Goal: Information Seeking & Learning: Compare options

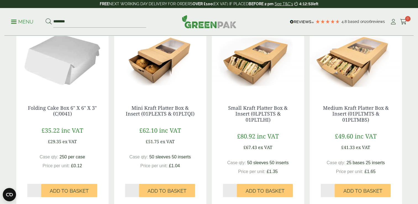
scroll to position [104, 0]
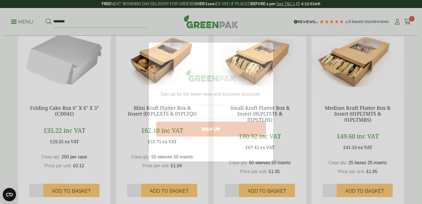
click at [267, 48] on icon "Close dialog" at bounding box center [266, 50] width 4 height 4
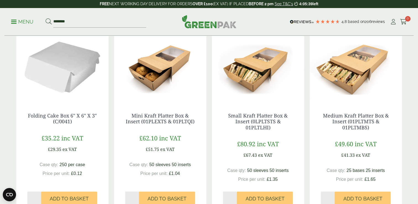
scroll to position [73, 0]
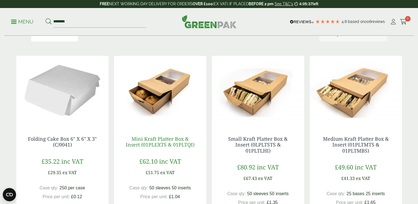
click at [160, 140] on link "Mini Kraft Platter Box & Insert (01PLEXTS & 01PLTQI)" at bounding box center [160, 141] width 69 height 13
drag, startPoint x: 202, startPoint y: 147, endPoint x: 126, endPoint y: 140, distance: 76.3
click at [126, 140] on div "Mini Kraft Platter Box & Insert (01PLEXTS & 01PLTQI) £62.10 inc VAT £51.75 ex V…" at bounding box center [160, 179] width 92 height 108
copy link "Mini Kraft Platter Box & Insert (01PLEXTS & 01PLTQI)"
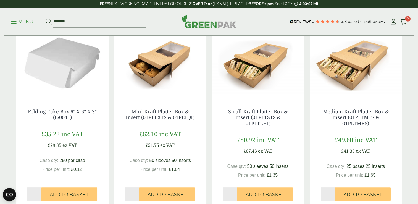
scroll to position [100, 0]
click at [173, 117] on link "Mini Kraft Platter Box & Insert (01PLEXTS & 01PLTQI)" at bounding box center [160, 114] width 69 height 13
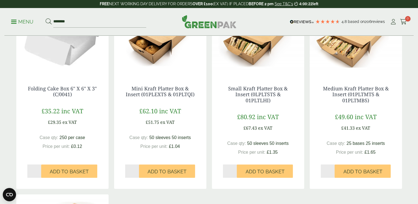
scroll to position [124, 0]
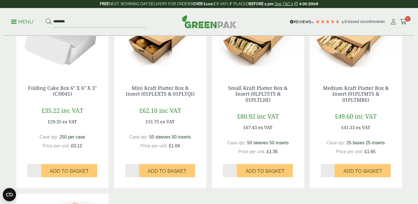
click at [210, 137] on div "Folding Cake Box 6" X 6" X 3" (C/0041) £35.22 inc VAT £29.35 ex VAT Case qty: £…" at bounding box center [208, 191] width 385 height 372
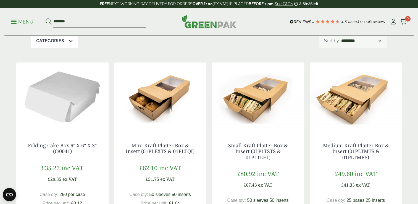
scroll to position [65, 0]
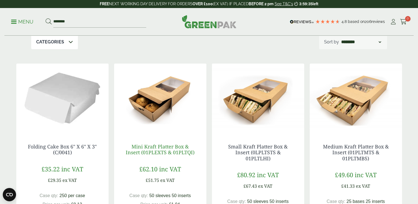
click at [177, 151] on link "Mini Kraft Platter Box & Insert (01PLEXTS & 01PLTQI)" at bounding box center [160, 149] width 69 height 13
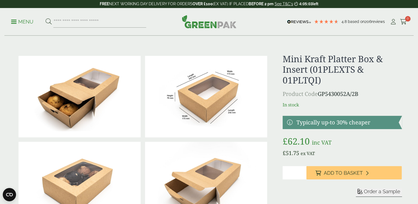
click at [271, 167] on div at bounding box center [209, 183] width 392 height 258
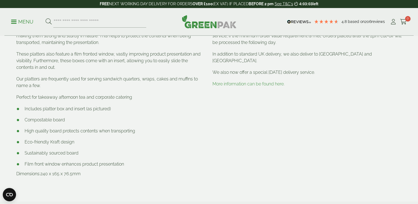
scroll to position [327, 0]
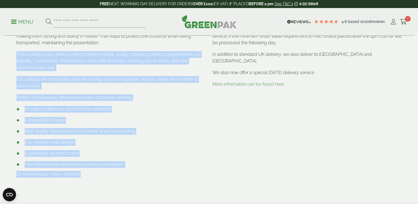
drag, startPoint x: 80, startPoint y: 174, endPoint x: 11, endPoint y: 51, distance: 141.5
click at [11, 51] on section "Description Our eco-friendly kraft platter boxes are made from high quality, su…" at bounding box center [209, 100] width 418 height 204
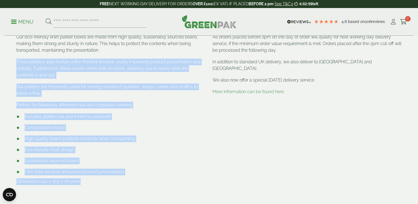
scroll to position [313, 0]
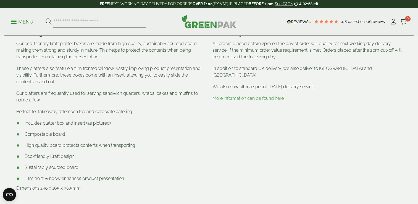
click at [12, 47] on section "Description Our eco-friendly kraft platter boxes are made from high quality, su…" at bounding box center [209, 114] width 418 height 204
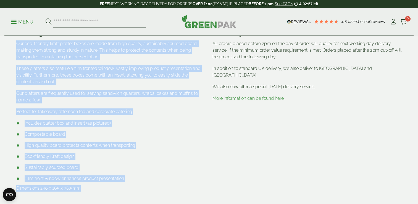
drag, startPoint x: 14, startPoint y: 42, endPoint x: 93, endPoint y: 186, distance: 163.7
click at [93, 186] on div "Description Our eco-friendly kraft platter boxes are made from high quality, su…" at bounding box center [111, 113] width 196 height 173
copy div "Our eco-friendly kraft platter boxes are made from high quality, sustainably so…"
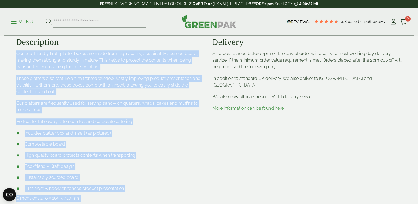
scroll to position [302, 0]
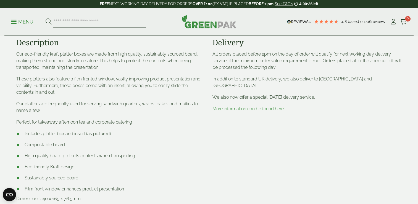
click at [257, 132] on div "Delivery All orders placed before 2pm on the day of order will qualify for next…" at bounding box center [307, 124] width 196 height 173
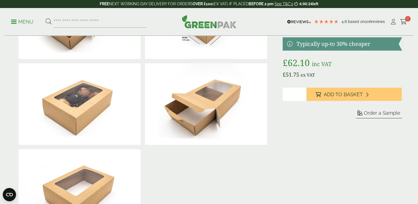
scroll to position [60, 0]
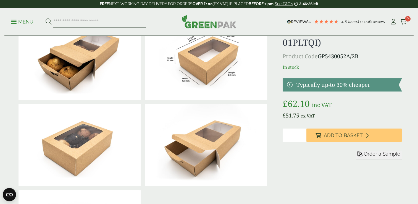
scroll to position [38, 0]
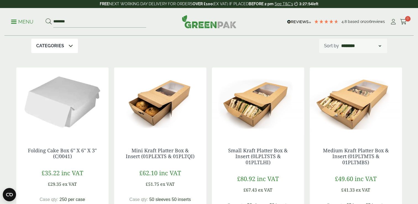
scroll to position [62, 0]
click at [257, 156] on link "Small Kraft Platter Box & Insert (0LPLTSTS & 01PLTLHI)" at bounding box center [257, 156] width 59 height 18
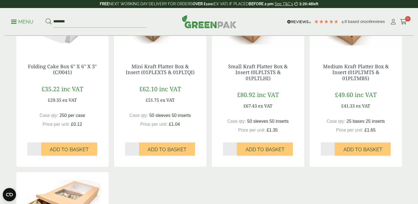
scroll to position [147, 0]
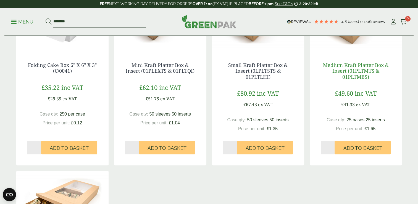
click at [359, 72] on link "Medium Kraft Platter Box & Insert (01PLTMTS & 01PLTMBS)" at bounding box center [356, 71] width 66 height 18
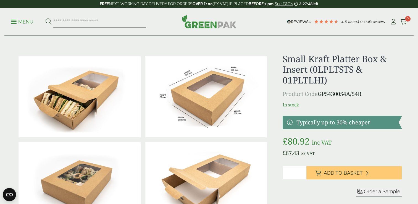
click at [72, 112] on img at bounding box center [79, 96] width 122 height 81
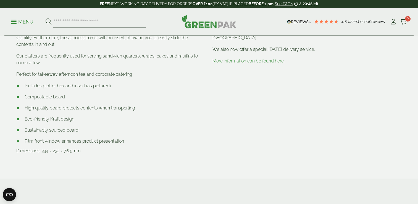
scroll to position [350, 0]
drag, startPoint x: 85, startPoint y: 153, endPoint x: 41, endPoint y: 151, distance: 43.9
click at [41, 151] on p "Dimensions: 334 x 232 x 76.5mm" at bounding box center [110, 150] width 189 height 7
copy p "334 x 232 x 76.5mm"
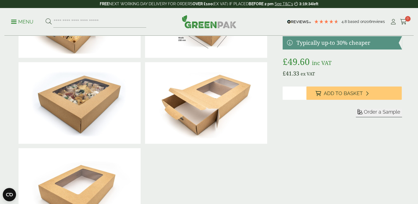
scroll to position [76, 0]
